Goal: Transaction & Acquisition: Purchase product/service

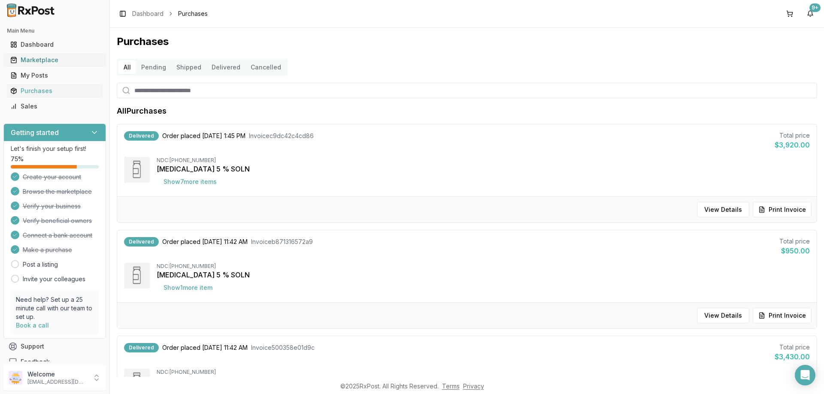
click at [37, 61] on div "Marketplace" at bounding box center [54, 60] width 89 height 9
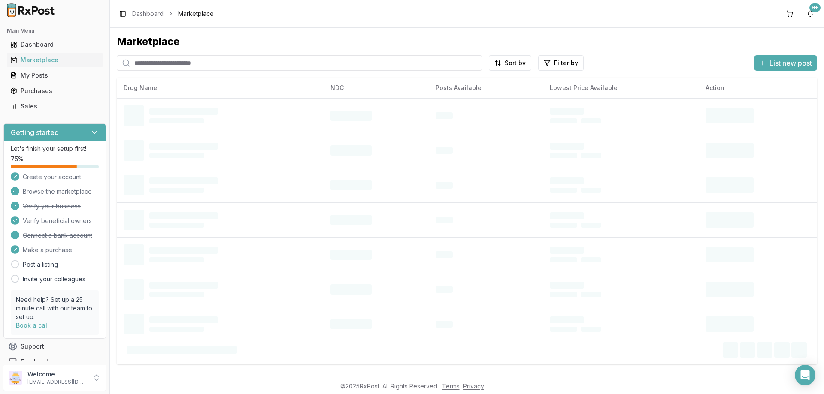
click at [166, 64] on input "search" at bounding box center [299, 62] width 365 height 15
type input "******"
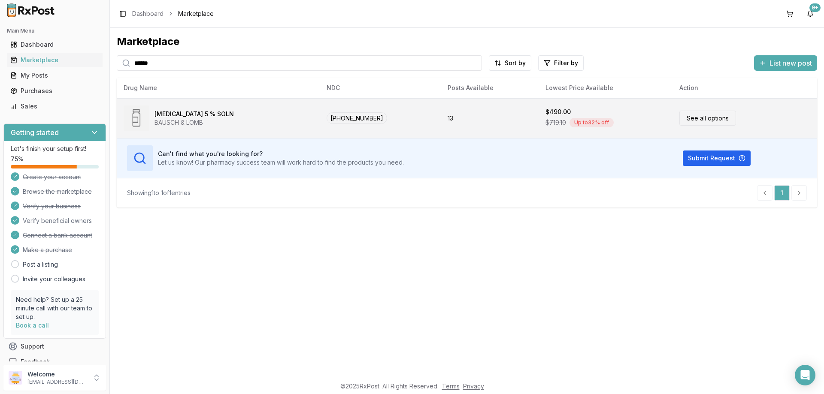
click at [608, 119] on div "$719.10 Up to 32 % off" at bounding box center [606, 122] width 120 height 13
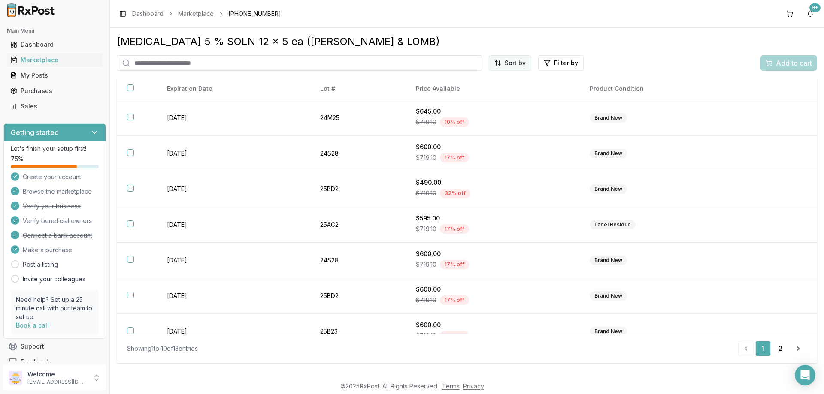
click at [511, 64] on html "Main Menu Dashboard Marketplace My Posts Purchases Sales Getting started Let's …" at bounding box center [412, 197] width 824 height 394
click at [493, 95] on div "Price (Low to High)" at bounding box center [490, 95] width 82 height 14
click at [221, 60] on input "search" at bounding box center [282, 62] width 330 height 15
type input "******"
click at [63, 55] on link "Marketplace" at bounding box center [55, 59] width 96 height 15
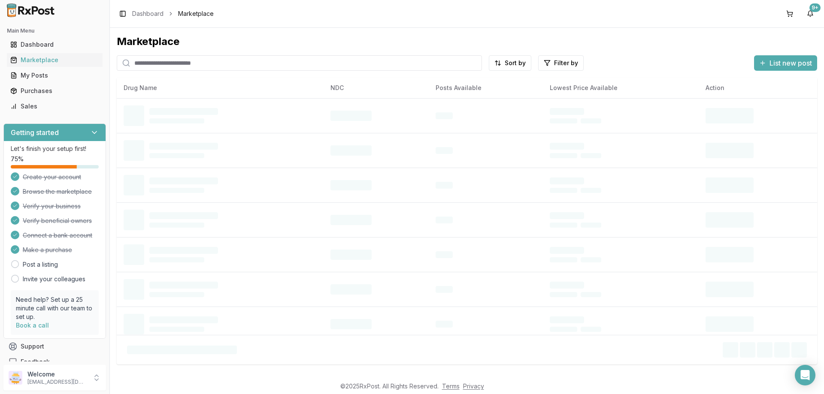
click at [176, 64] on input "search" at bounding box center [299, 62] width 365 height 15
type input "******"
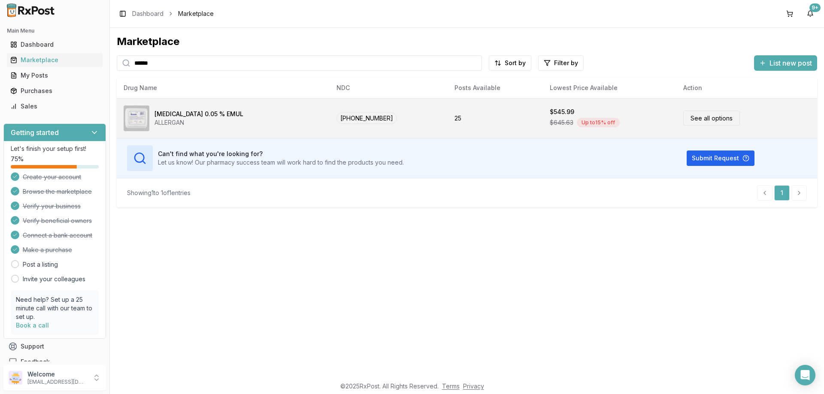
click at [204, 126] on div "ALLERGAN" at bounding box center [199, 122] width 89 height 9
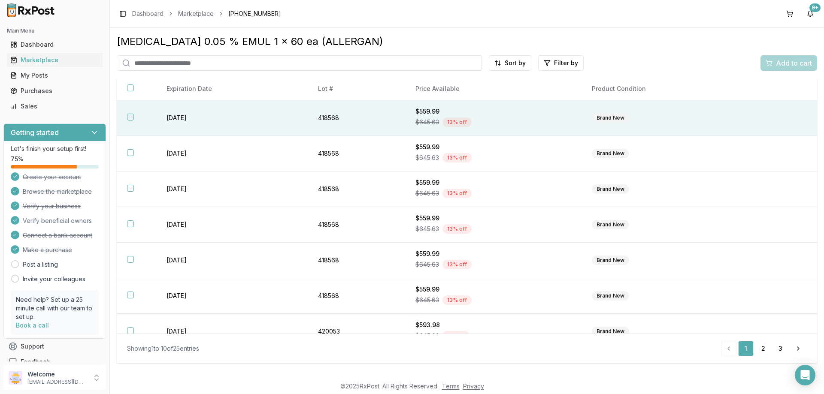
click at [130, 118] on button "button" at bounding box center [130, 117] width 7 height 7
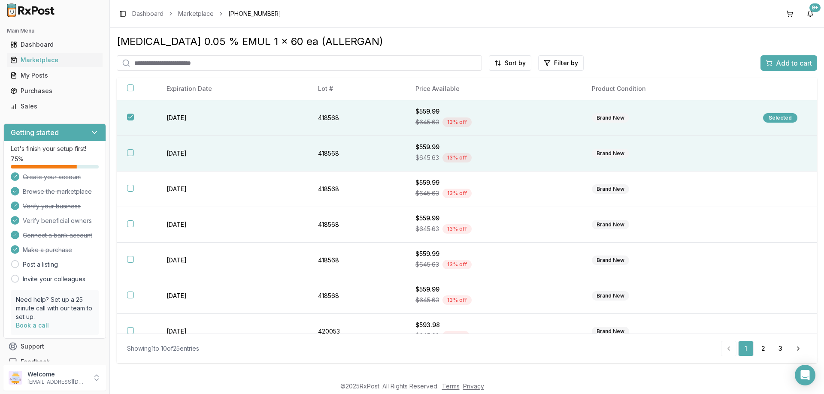
click at [130, 154] on button "button" at bounding box center [130, 152] width 7 height 7
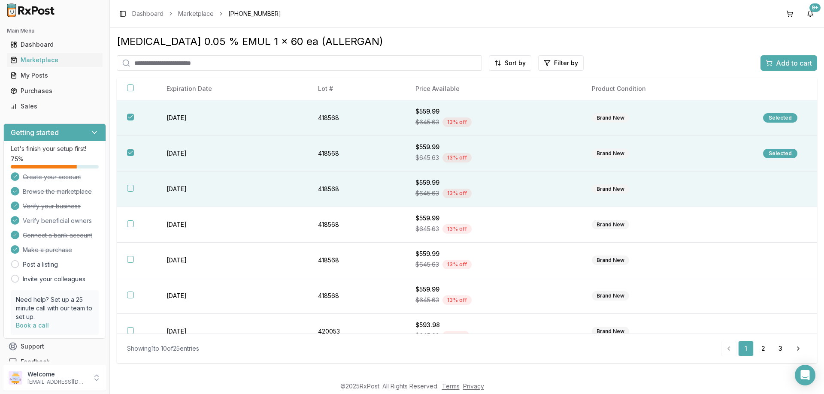
click at [132, 189] on button "button" at bounding box center [130, 188] width 7 height 7
click at [769, 66] on div "Add to cart" at bounding box center [789, 63] width 46 height 10
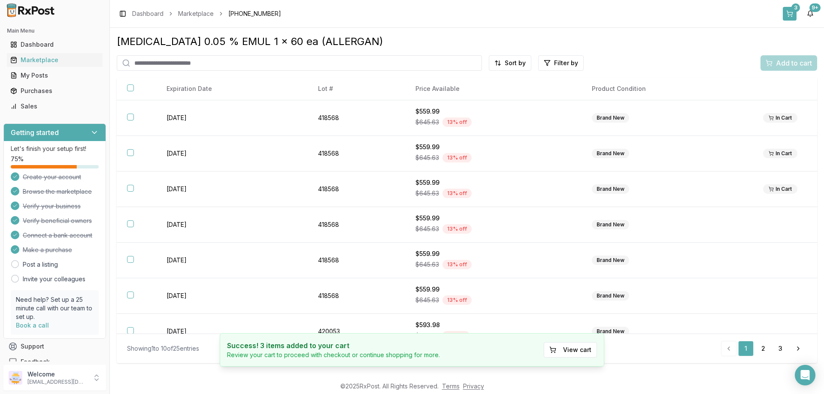
click at [796, 12] on div "3" at bounding box center [796, 7] width 9 height 9
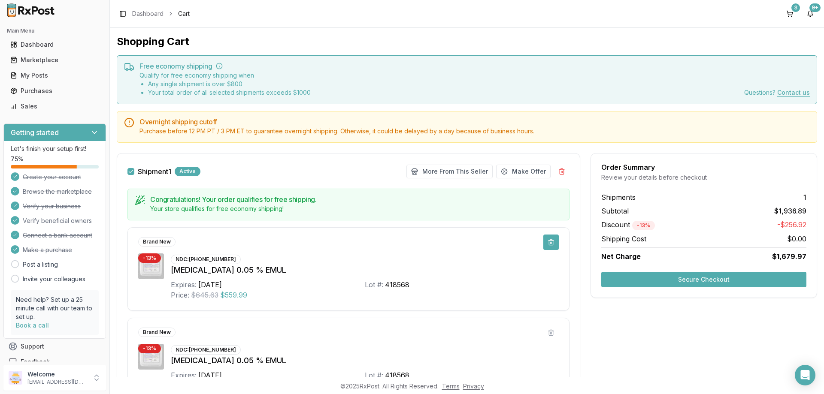
click at [547, 242] on button at bounding box center [550, 242] width 15 height 15
click at [682, 279] on button "Secure Checkout" at bounding box center [703, 279] width 205 height 15
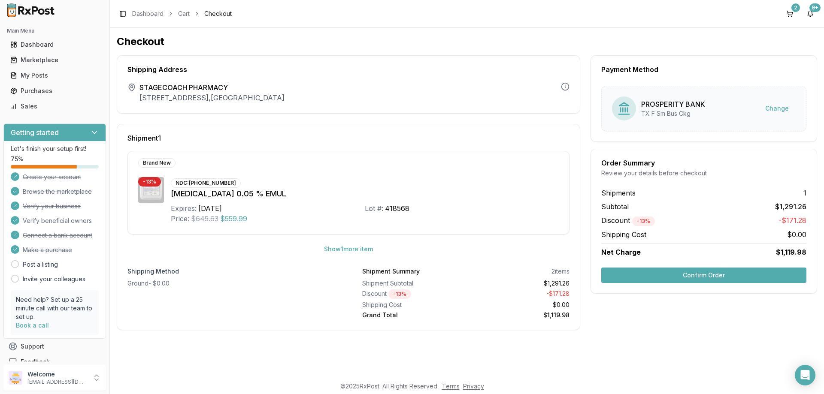
click at [682, 278] on button "Confirm Order" at bounding box center [703, 275] width 205 height 15
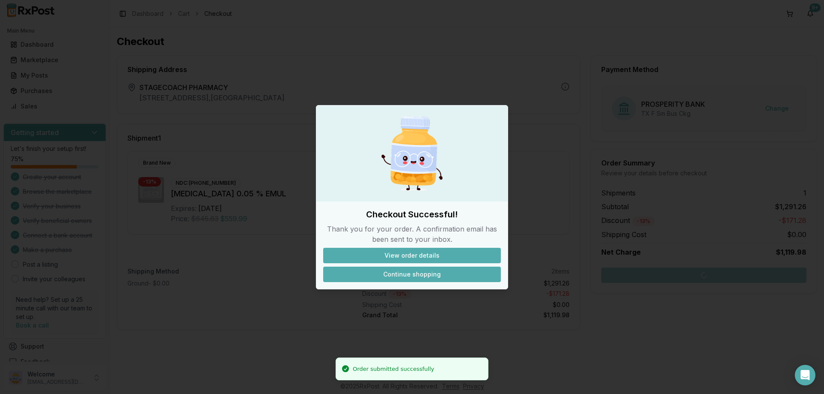
click at [427, 274] on button "Continue shopping" at bounding box center [412, 274] width 178 height 15
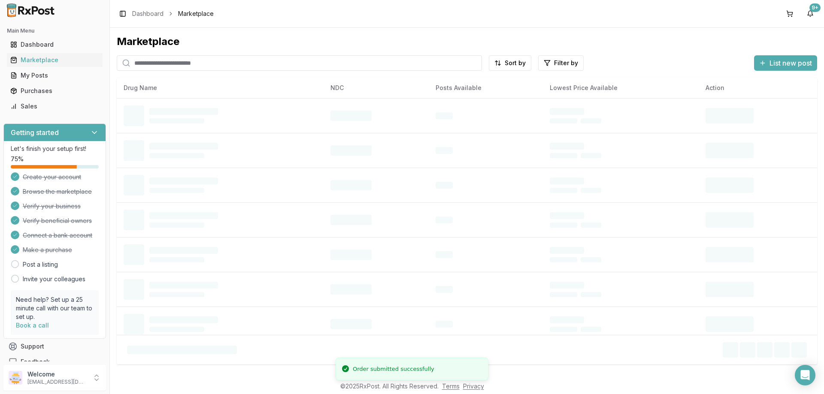
click at [203, 61] on input "search" at bounding box center [299, 62] width 365 height 15
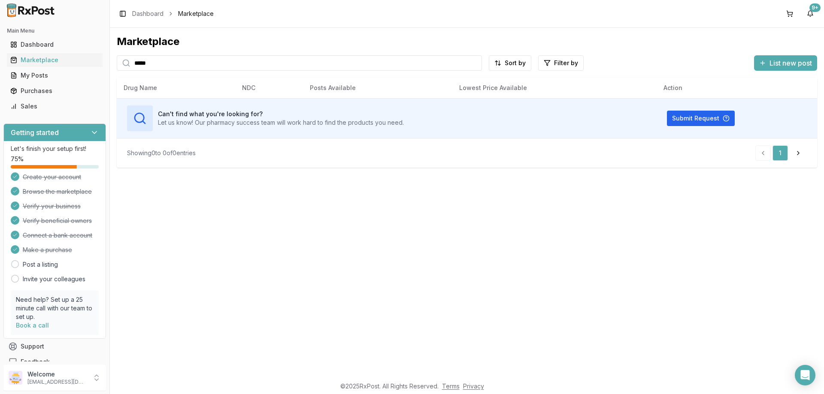
type input "*****"
